Goal: Information Seeking & Learning: Find specific fact

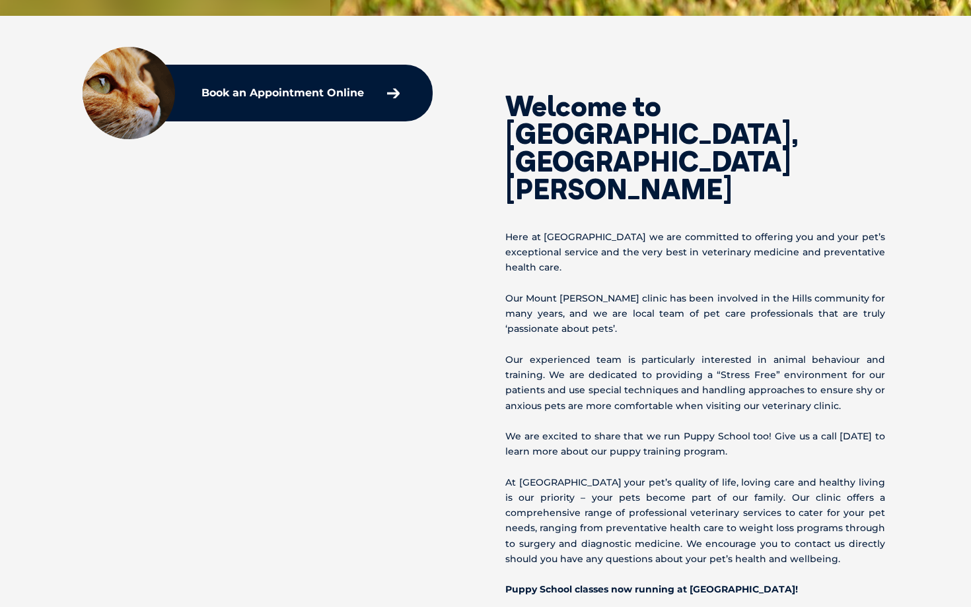
scroll to position [625, 0]
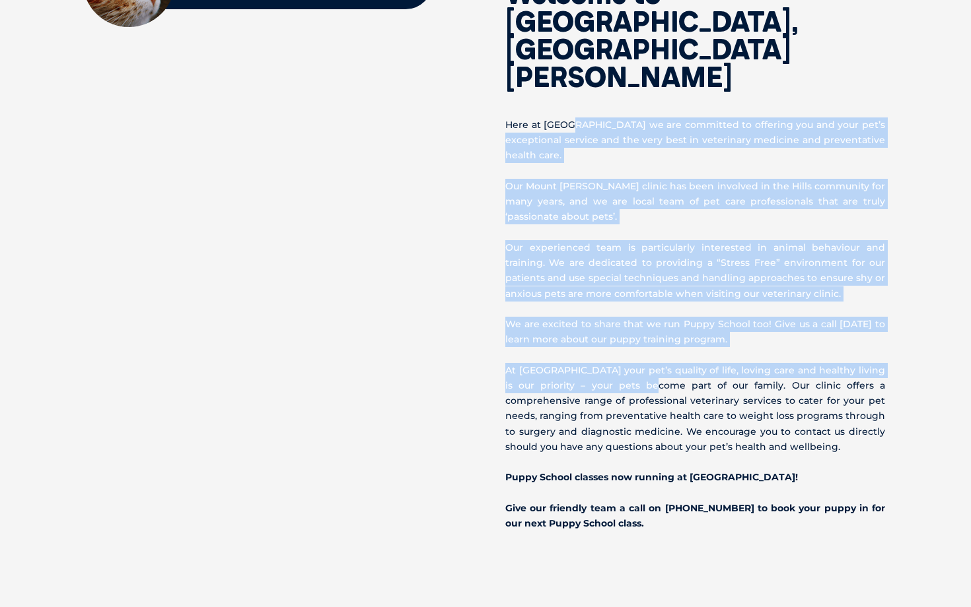
drag, startPoint x: 572, startPoint y: 95, endPoint x: 643, endPoint y: 354, distance: 268.3
click at [643, 354] on div "Welcome to [GEOGRAPHIC_DATA], [GEOGRAPHIC_DATA][PERSON_NAME] Here at [GEOGRAPHI…" at bounding box center [696, 243] width 423 height 575
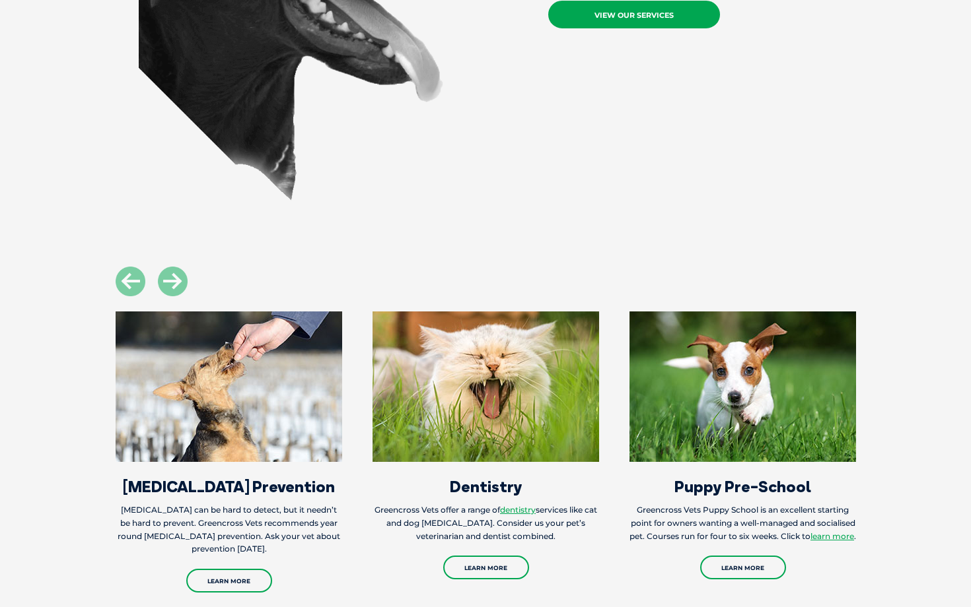
scroll to position [340, 0]
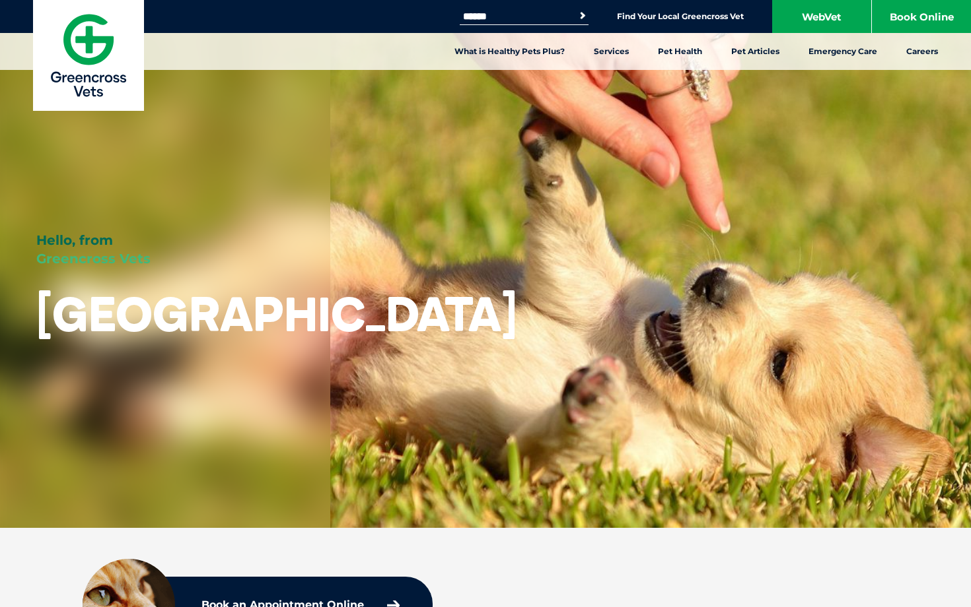
click at [540, 11] on input "Search for:" at bounding box center [516, 16] width 112 height 11
type input "*****"
click at [576, 9] on button "Search" at bounding box center [582, 15] width 13 height 13
